Goal: Check status

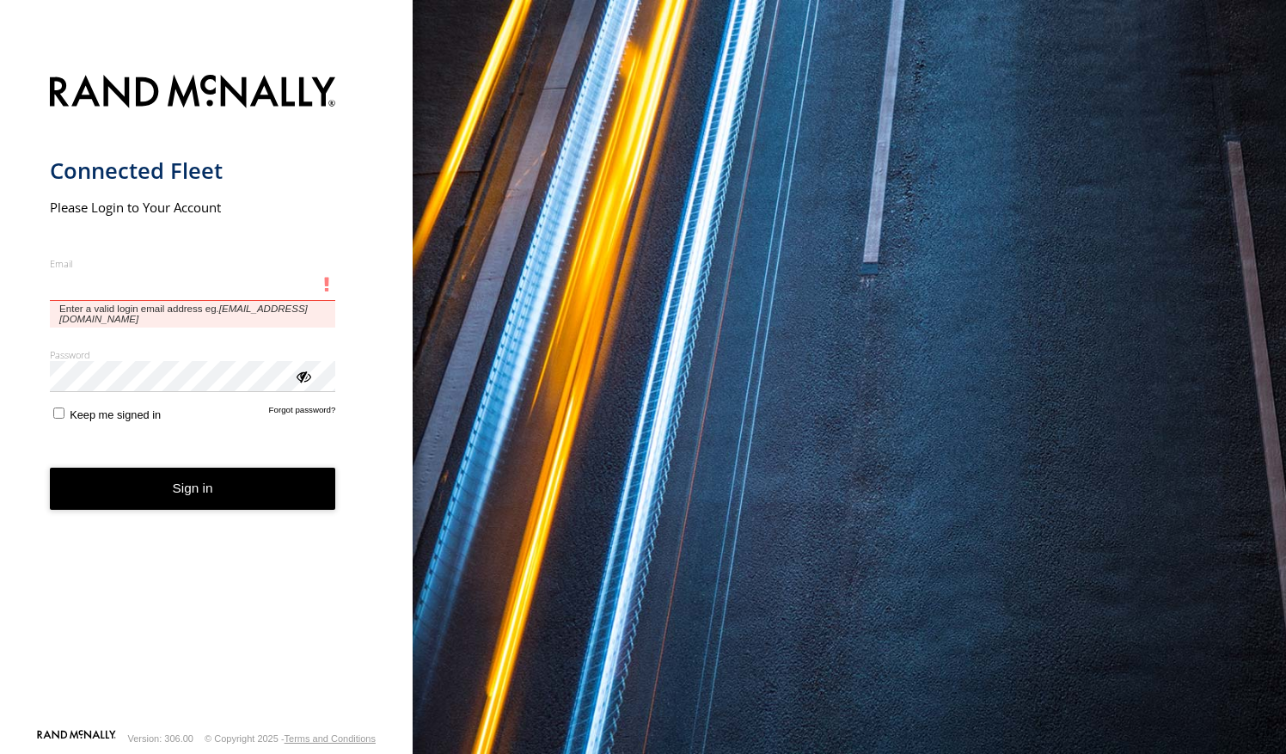
type input "**********"
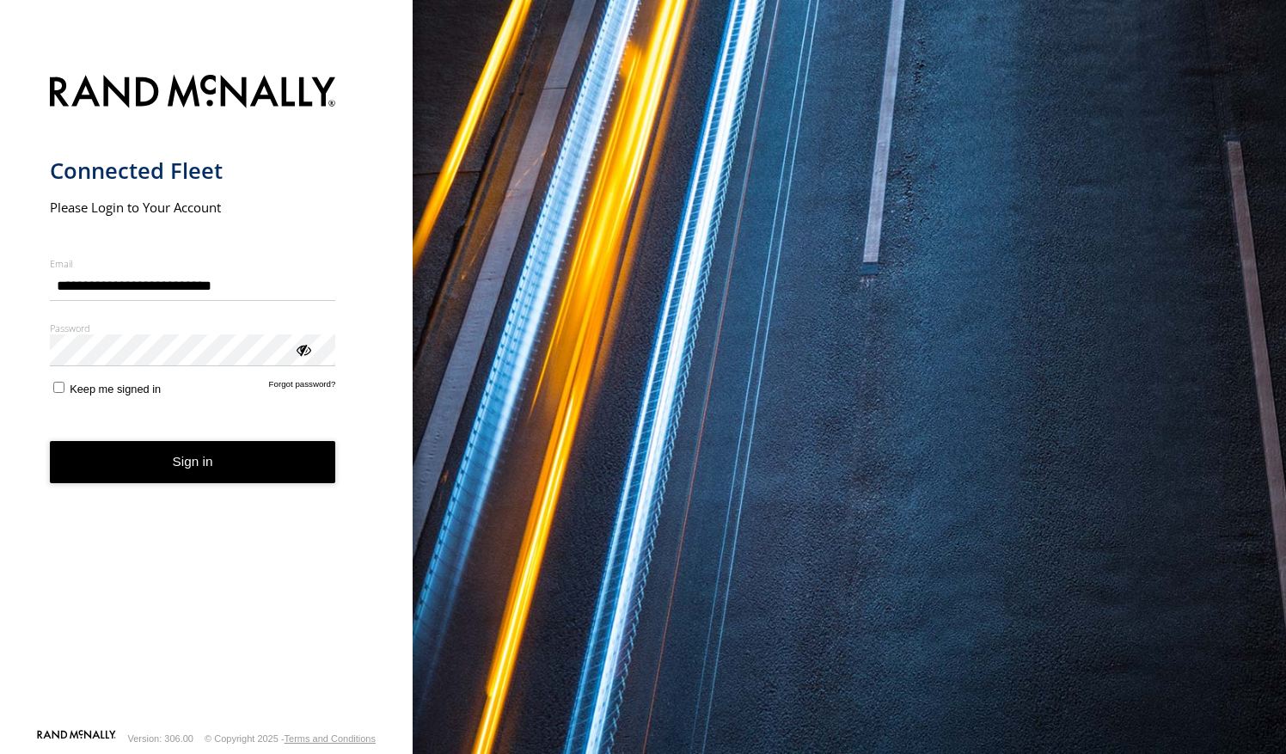
click at [169, 476] on button "Sign in" at bounding box center [193, 462] width 286 height 42
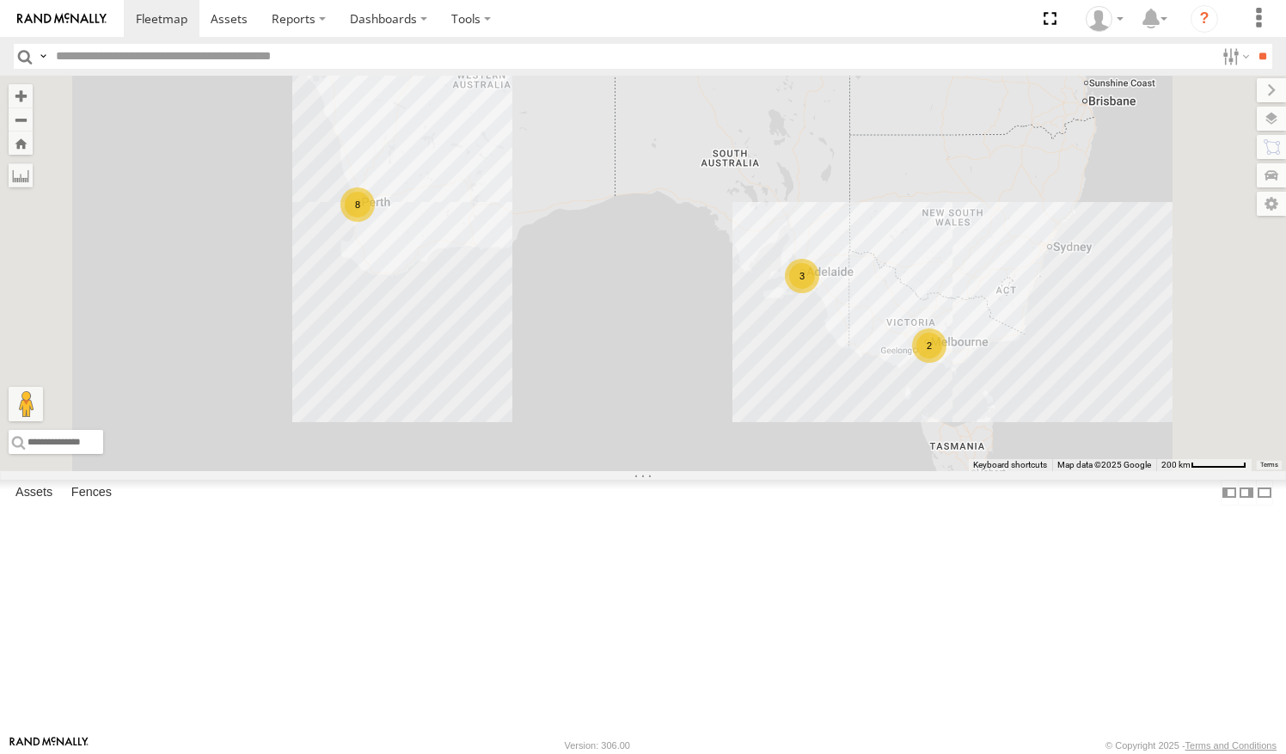
click at [0, 0] on link at bounding box center [0, 0] width 0 height 0
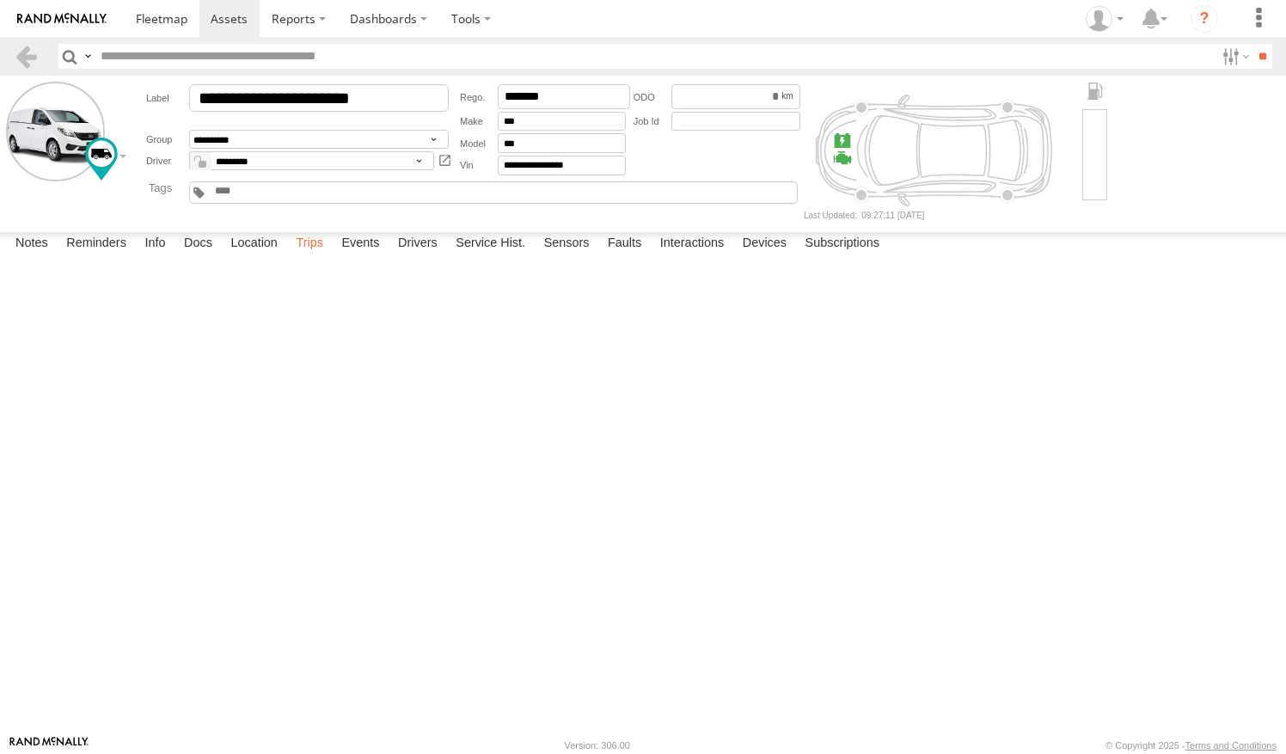
click at [323, 256] on label "Trips" at bounding box center [309, 244] width 45 height 24
